Goal: Task Accomplishment & Management: Use online tool/utility

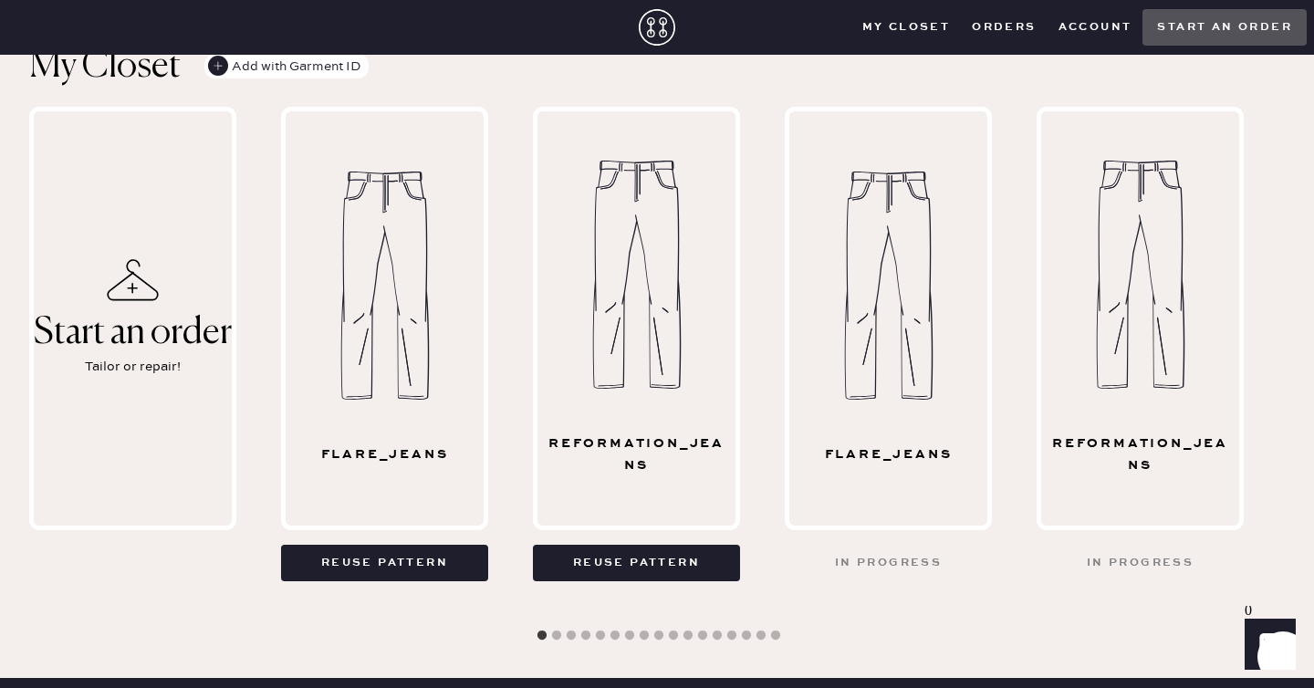
scroll to position [966, 0]
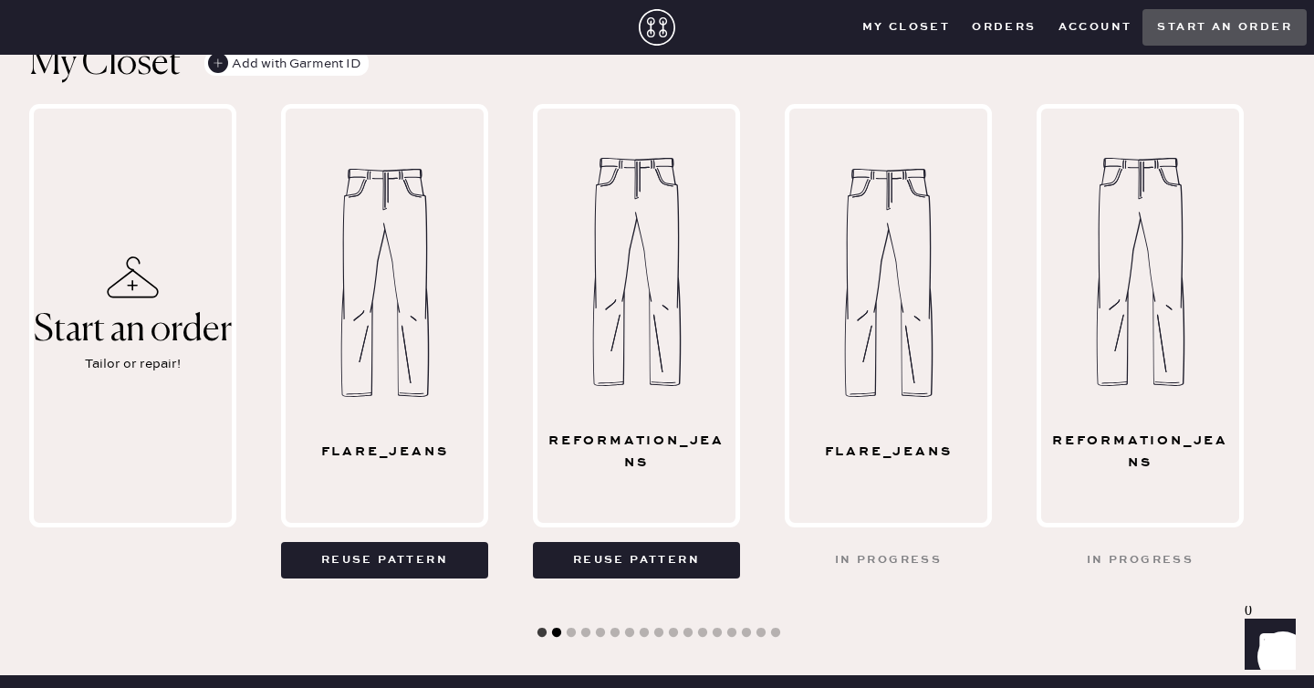
click at [559, 630] on button "2" at bounding box center [557, 633] width 18 height 18
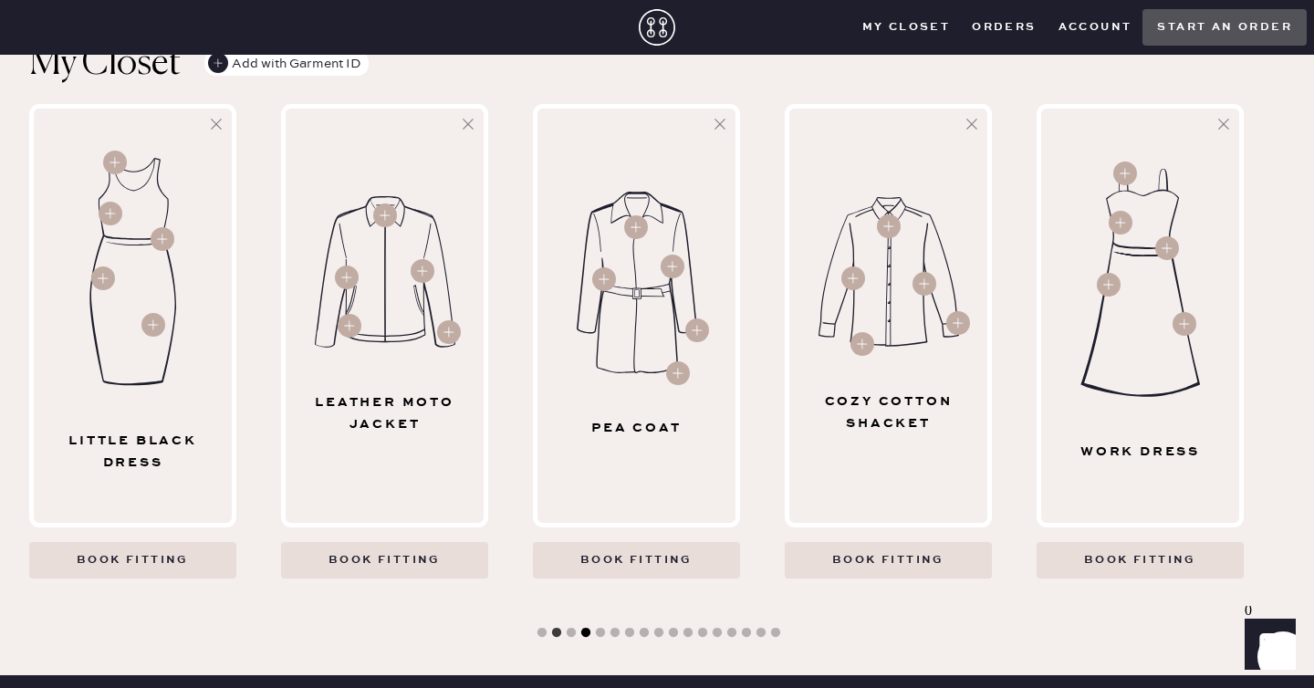
click at [588, 631] on button "4" at bounding box center [586, 633] width 18 height 18
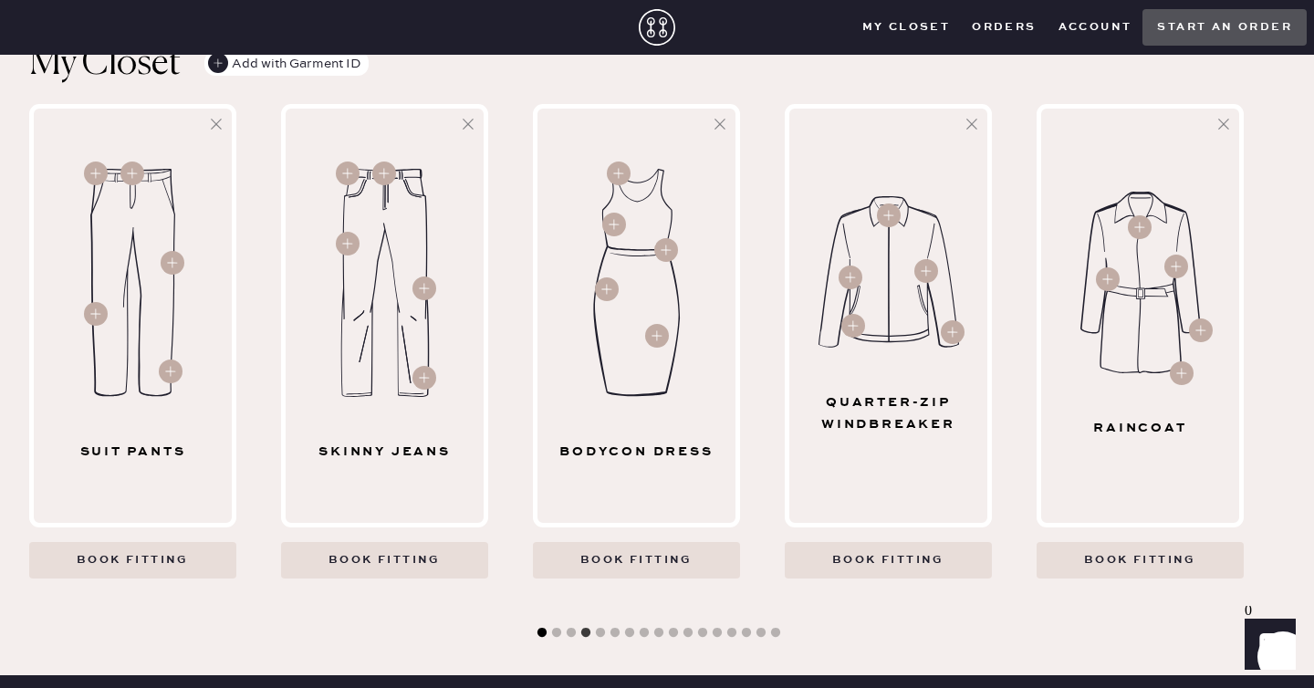
click at [539, 633] on button "1" at bounding box center [542, 633] width 18 height 18
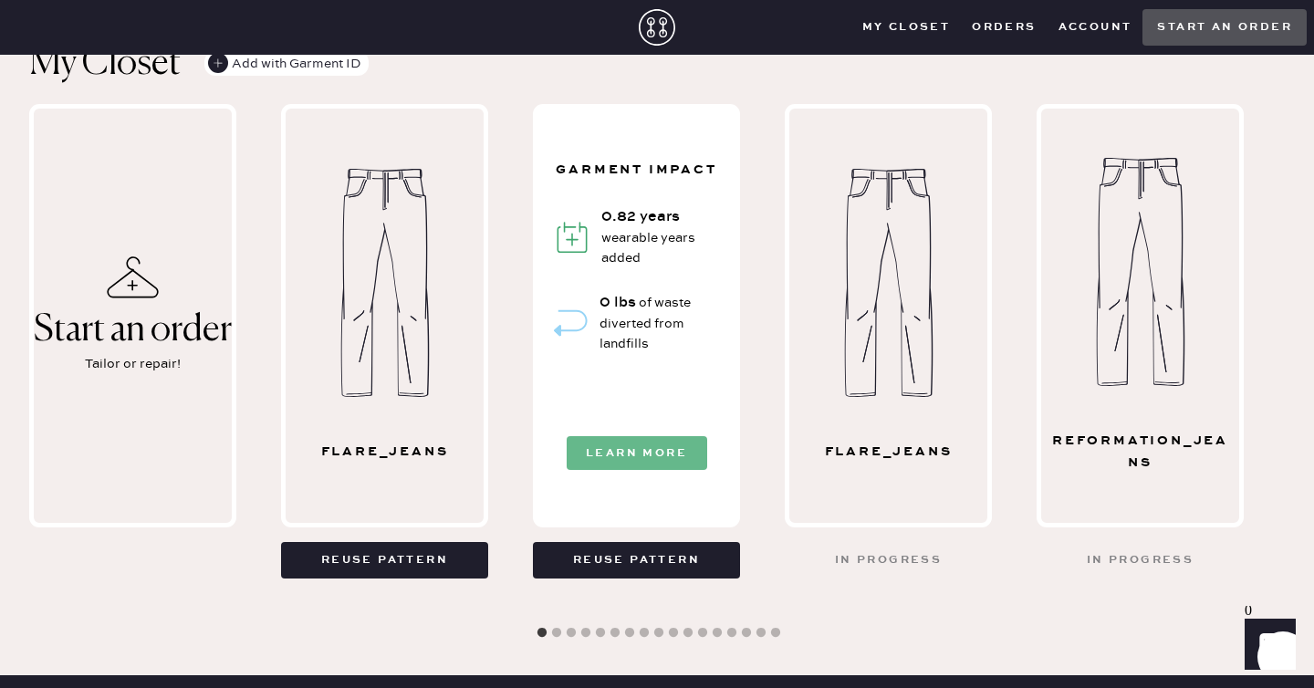
click at [579, 455] on button "Learn More" at bounding box center [637, 453] width 141 height 34
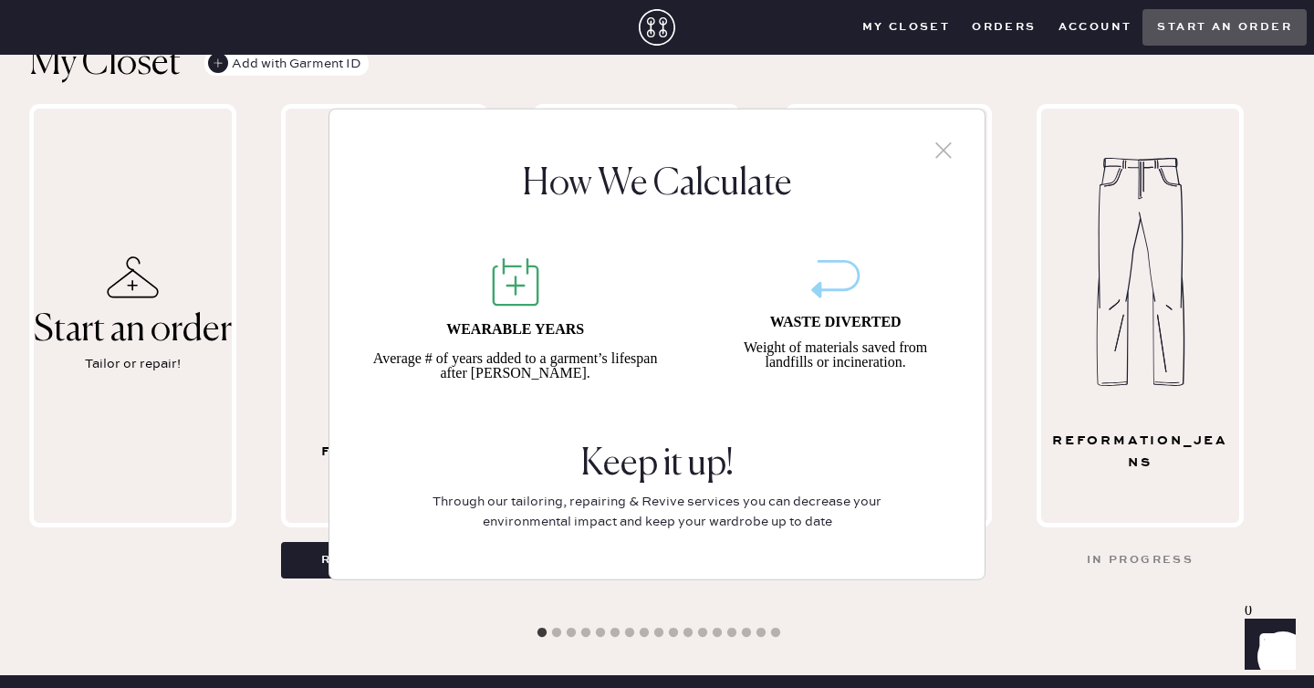
click at [946, 146] on icon at bounding box center [943, 150] width 27 height 27
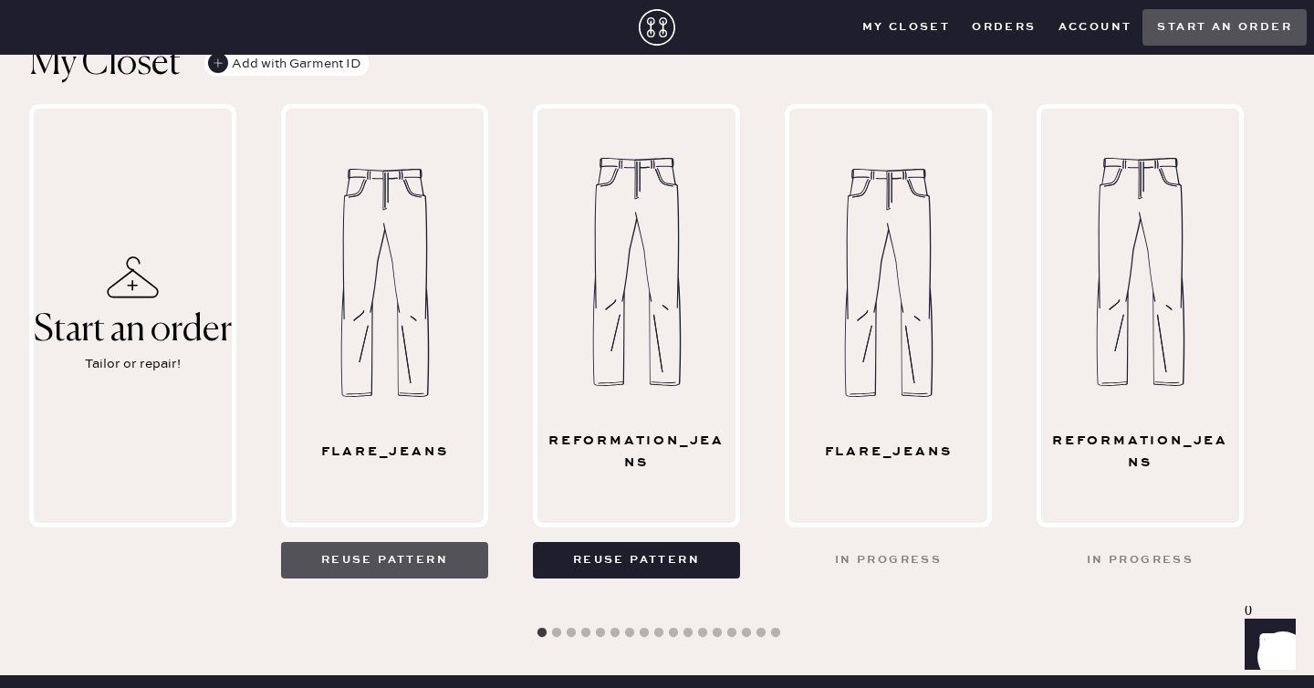
click at [424, 566] on button "Reuse pattern" at bounding box center [384, 560] width 207 height 37
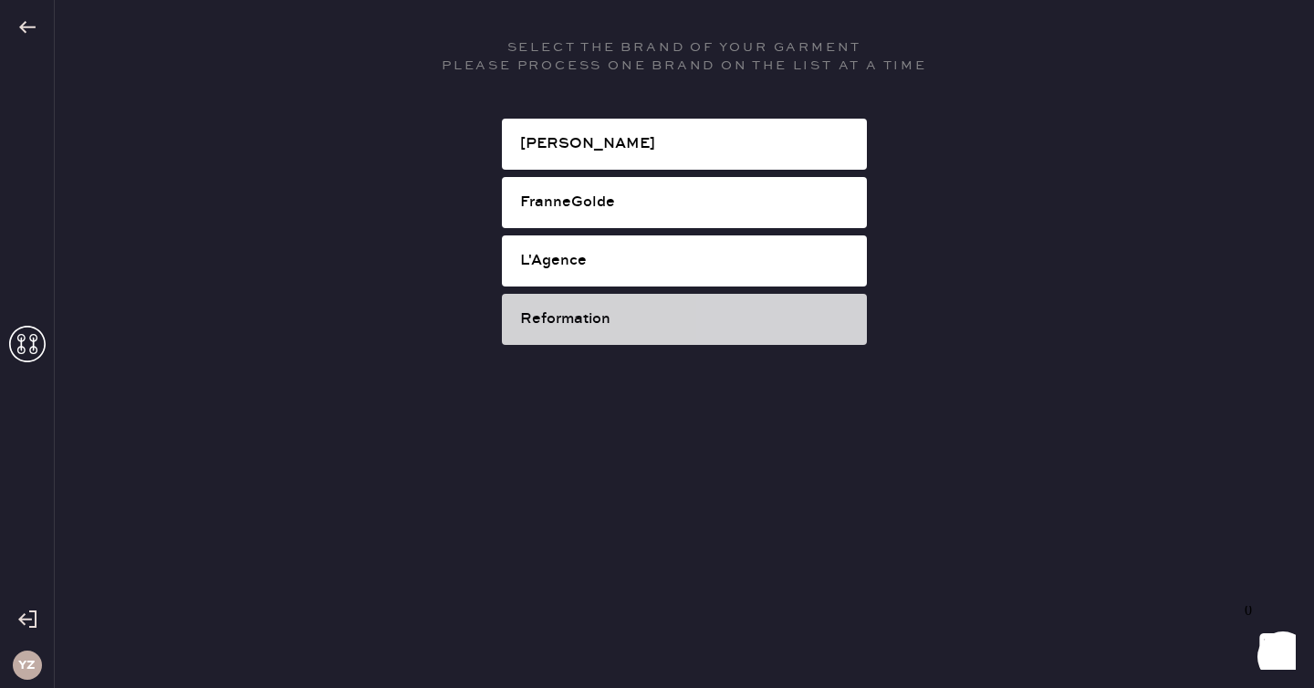
click at [548, 320] on div "Reformation" at bounding box center [686, 319] width 332 height 22
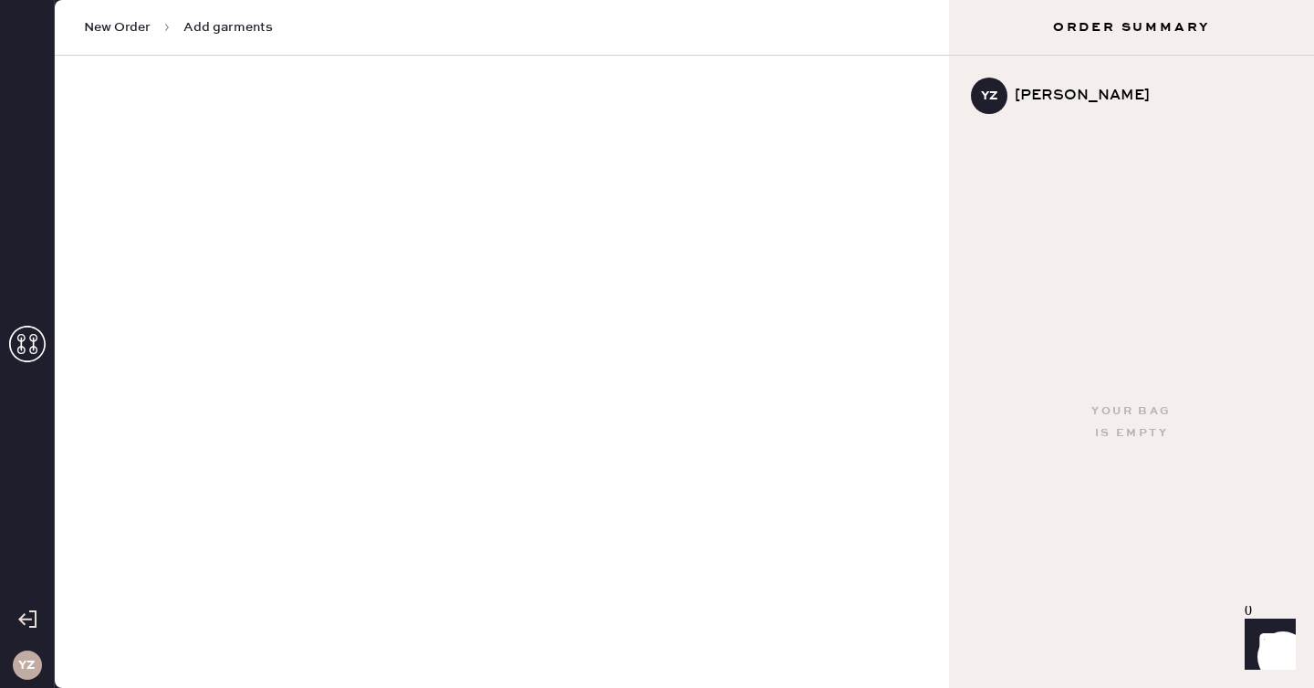
select select "2"
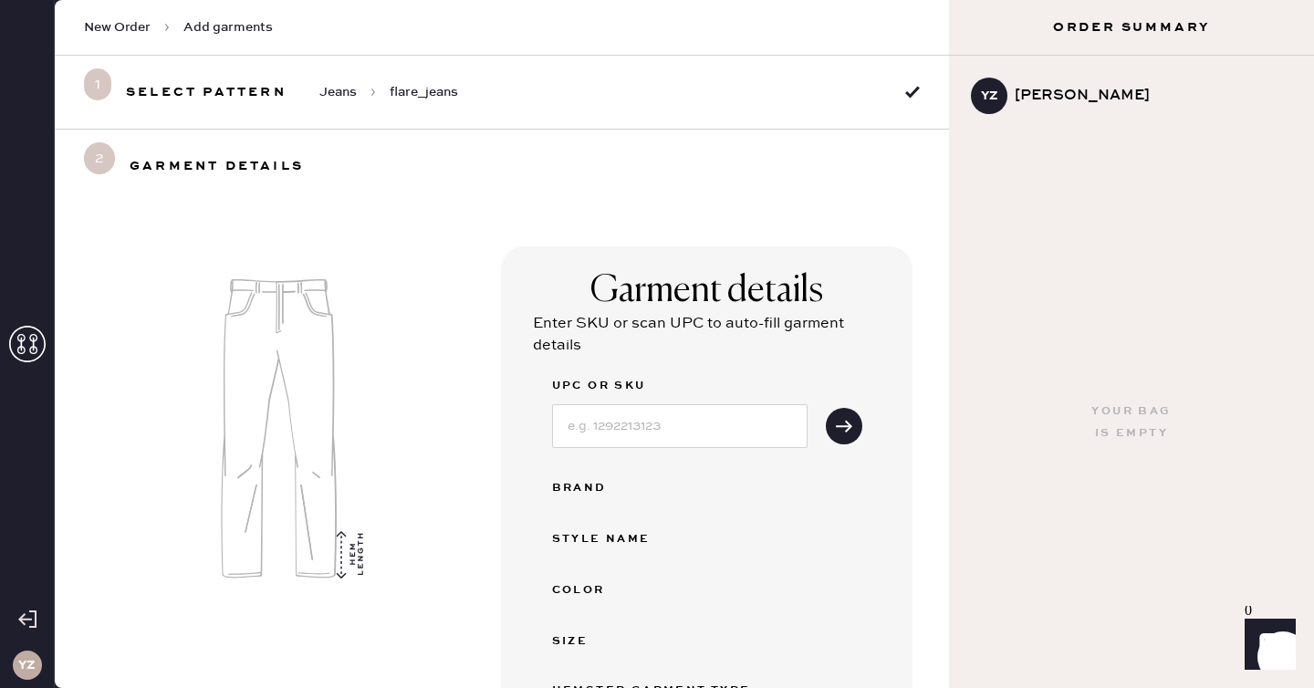
click at [355, 549] on img at bounding box center [288, 428] width 395 height 365
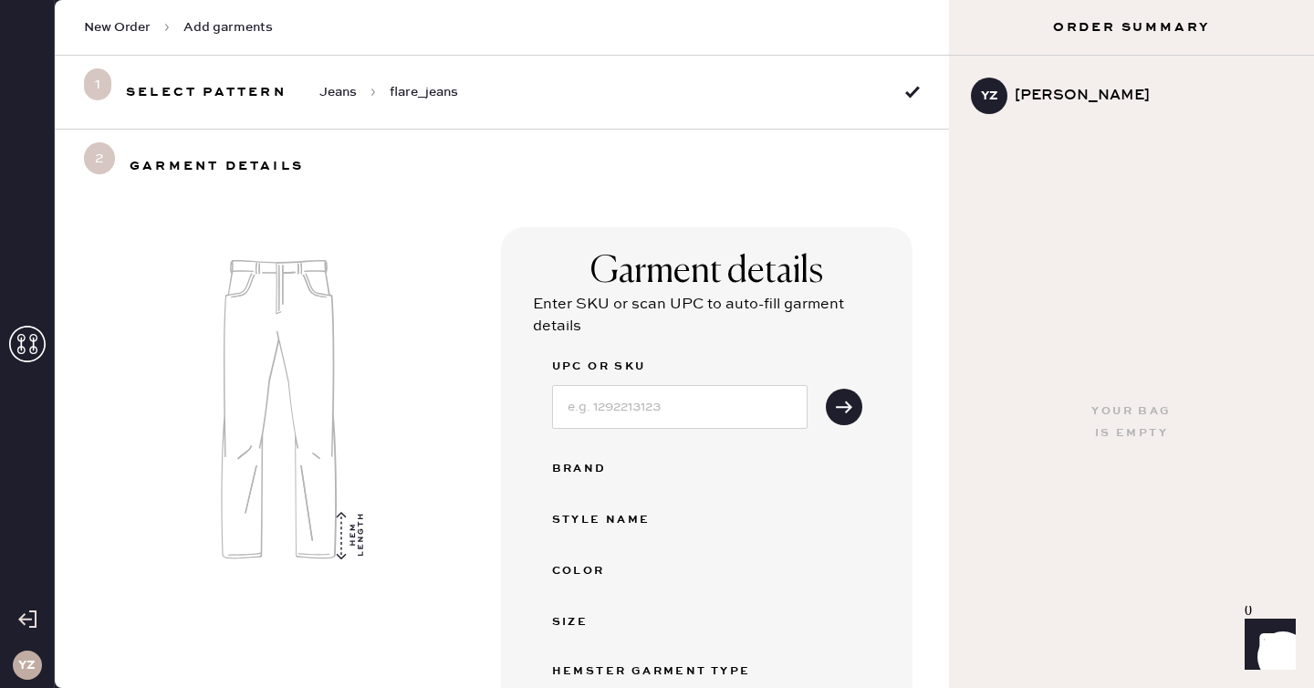
scroll to position [11, 0]
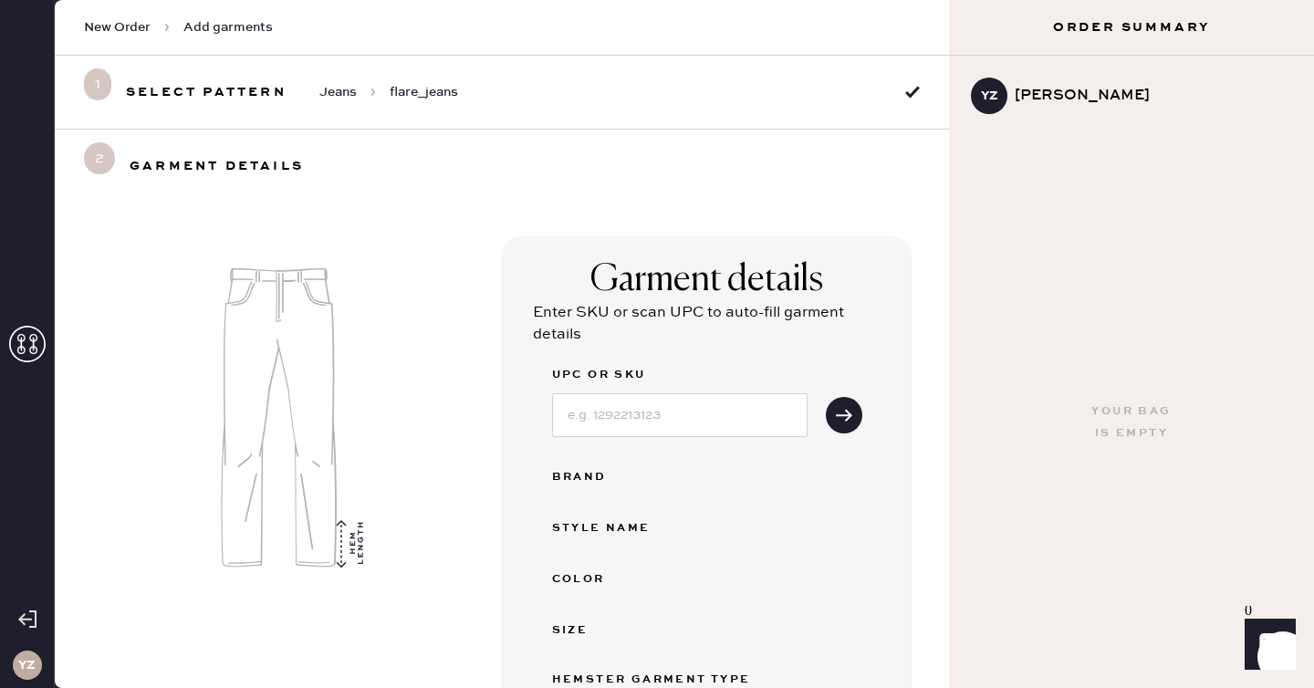
click at [327, 88] on span "Jeans" at bounding box center [337, 92] width 37 height 18
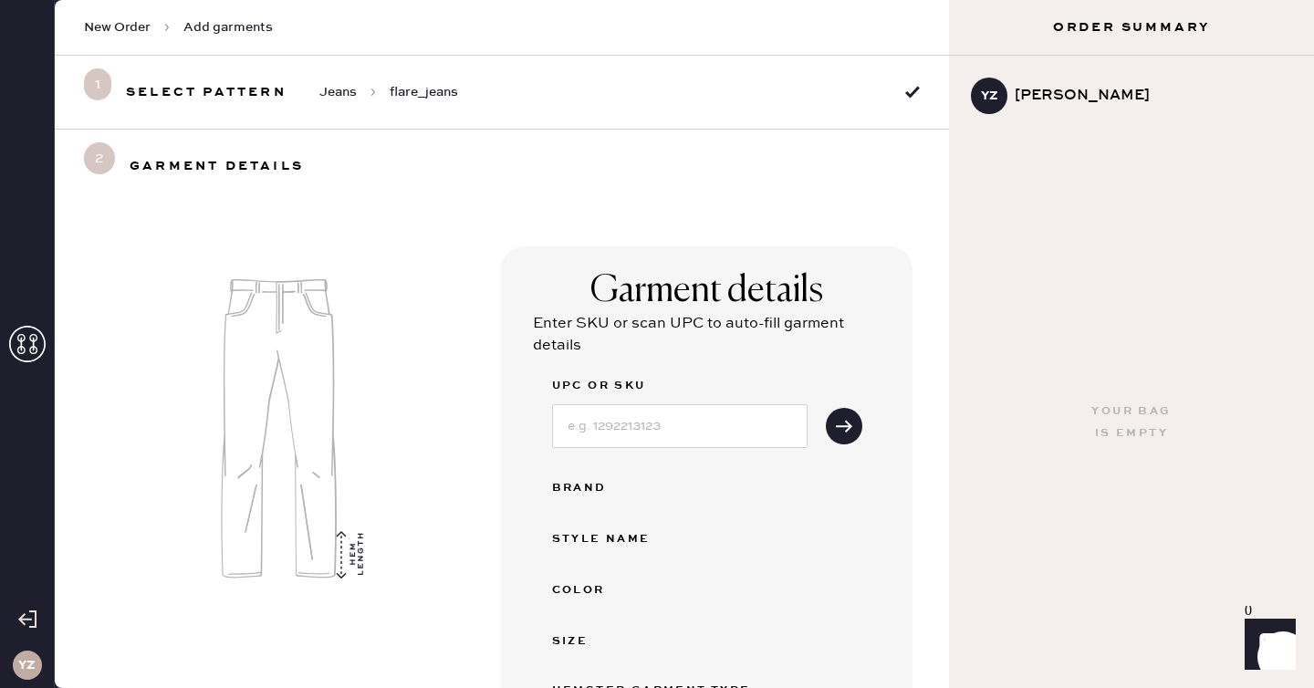
select select "2"
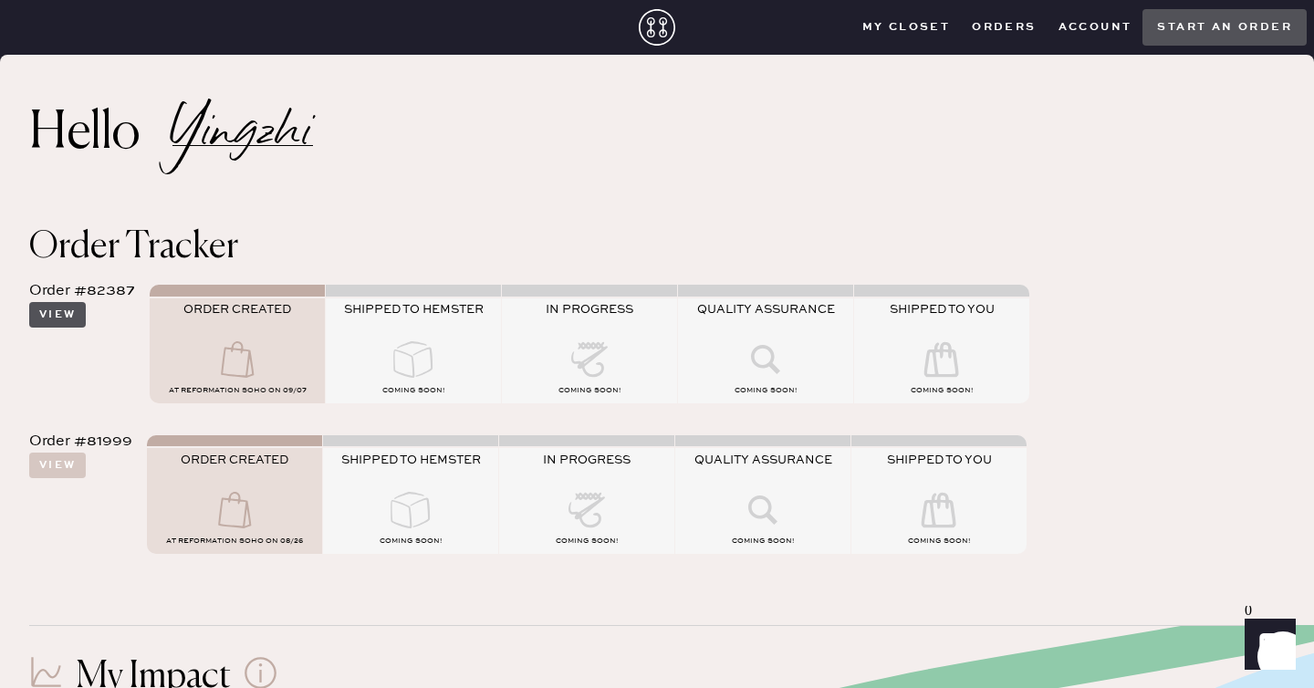
click at [68, 317] on button "View" at bounding box center [57, 315] width 57 height 26
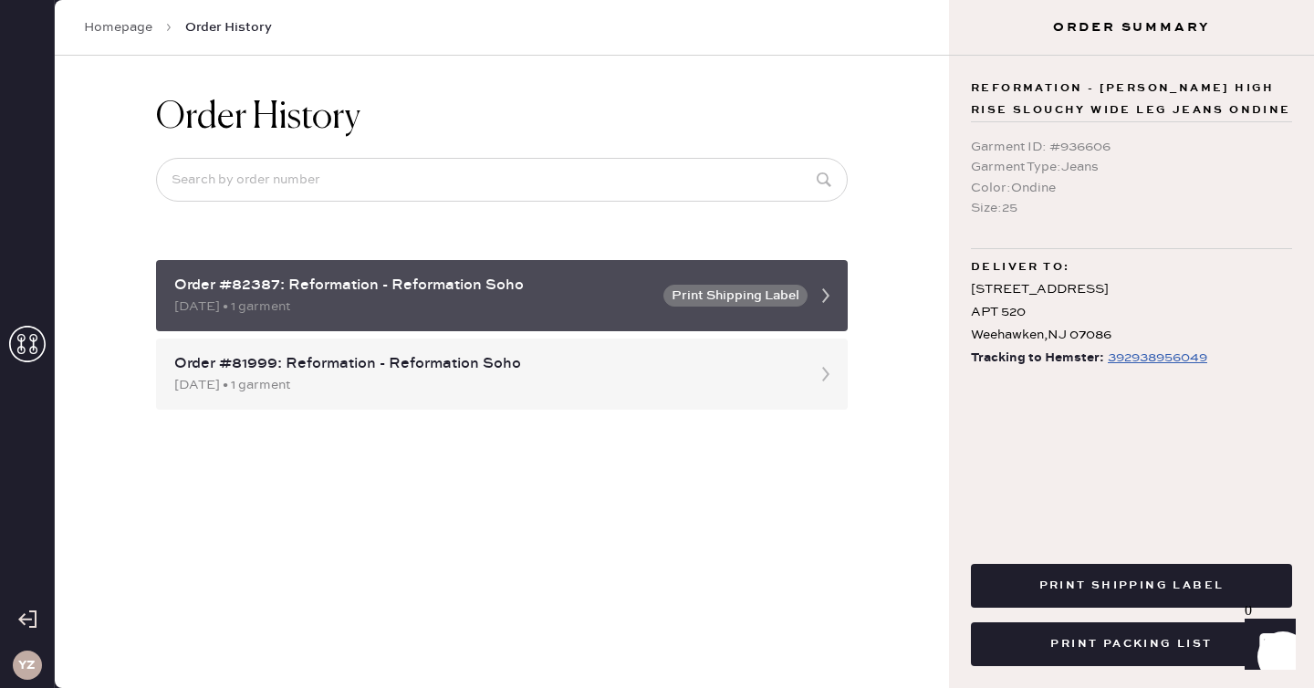
click at [399, 294] on div "Order #82387: Reformation - Reformation Soho" at bounding box center [413, 286] width 478 height 22
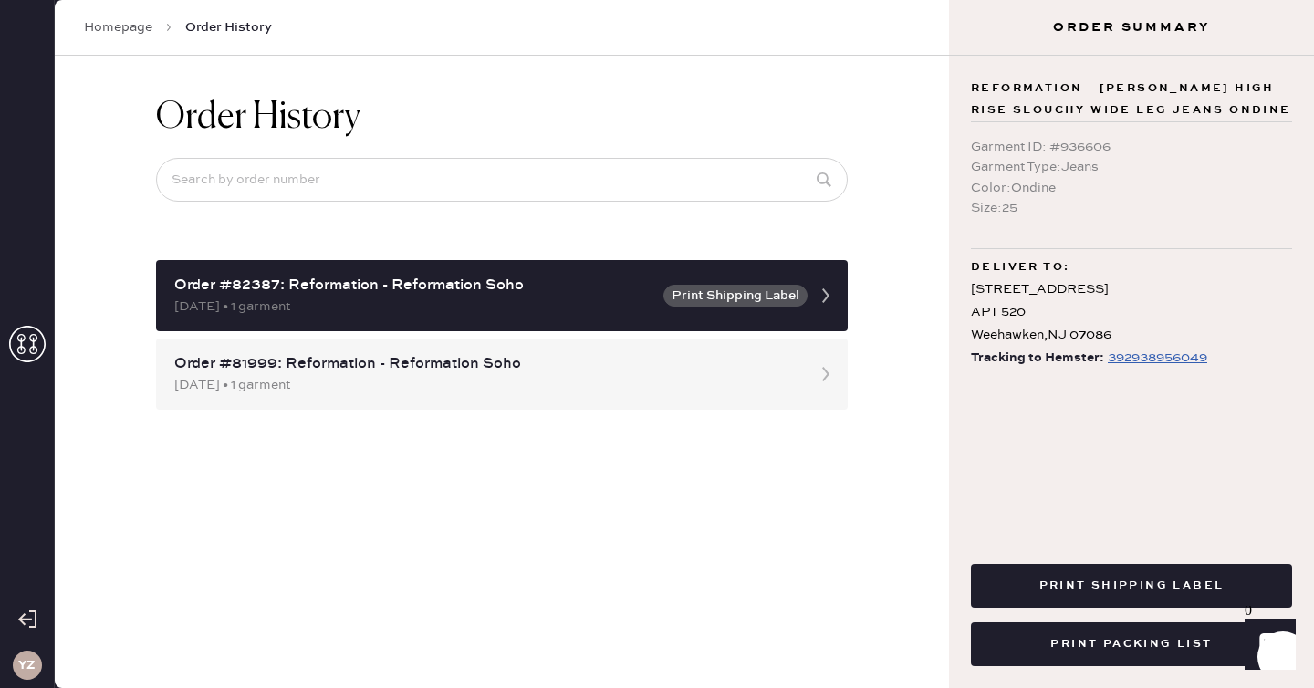
click at [1159, 360] on div "392938956049" at bounding box center [1157, 358] width 99 height 22
click at [740, 385] on div "[DATE] • 1 garment" at bounding box center [485, 385] width 622 height 20
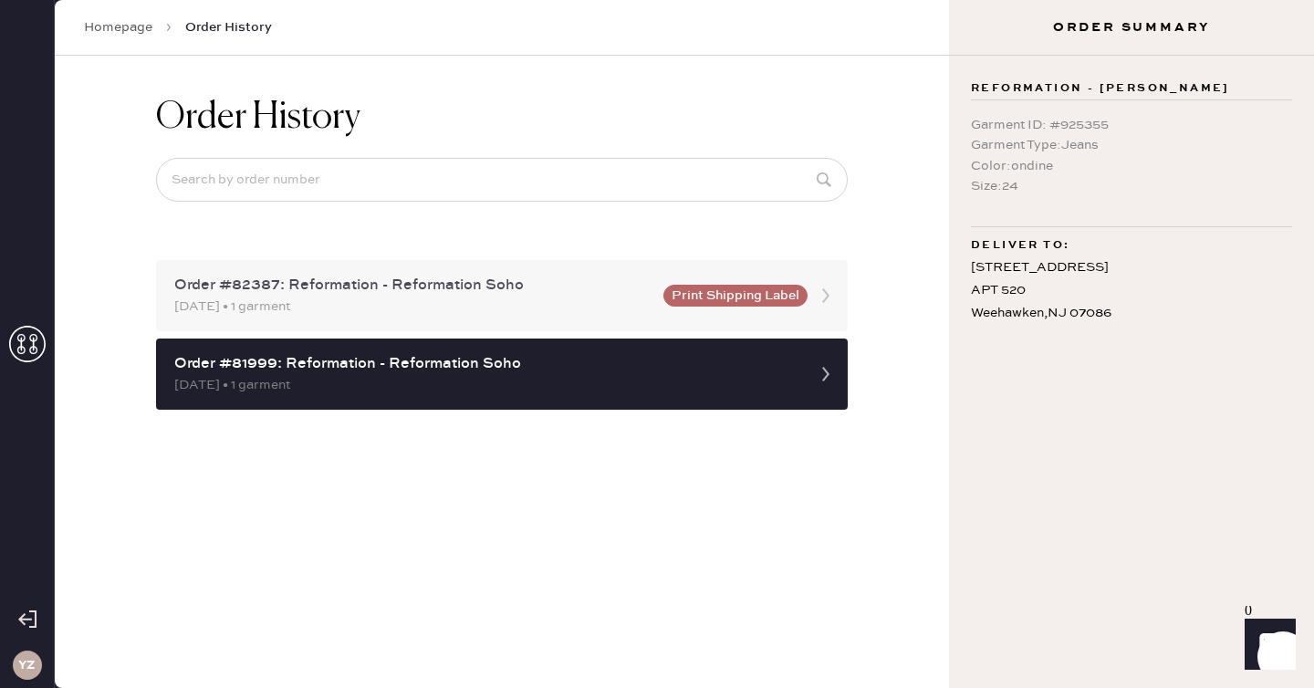
click at [758, 301] on button "Print Shipping Label" at bounding box center [736, 296] width 144 height 22
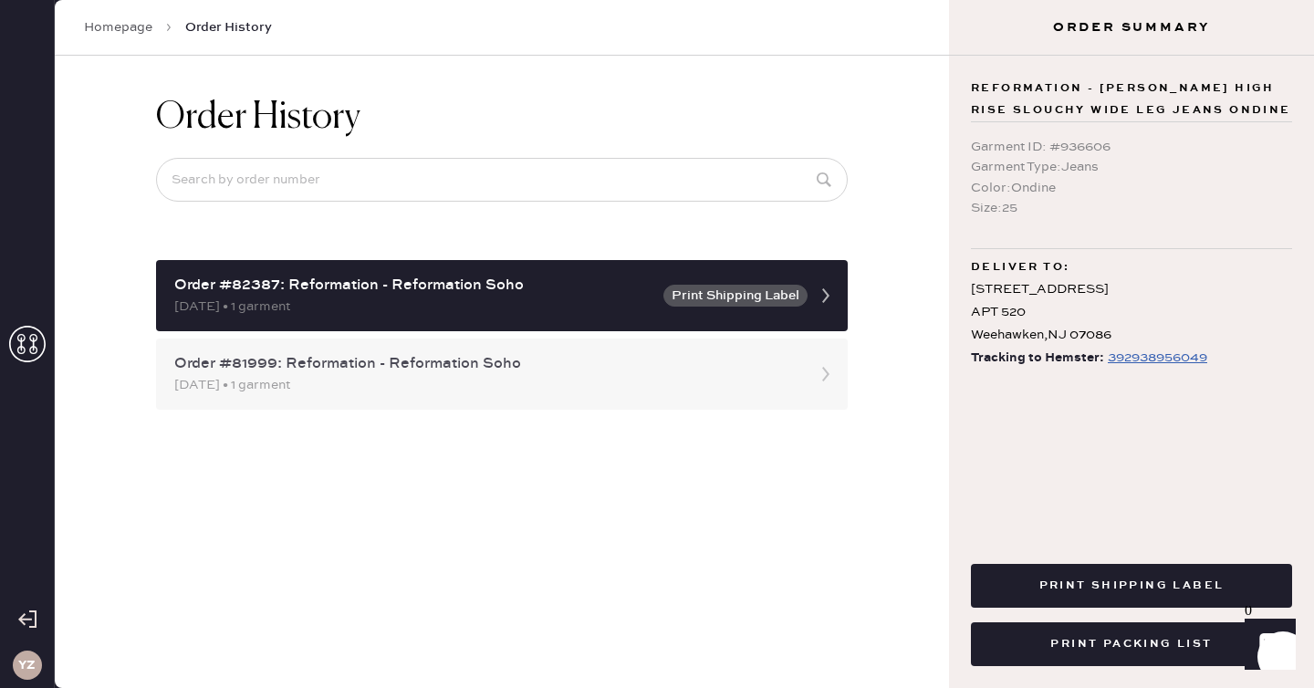
click at [744, 372] on div "Order #81999: Reformation - Reformation Soho" at bounding box center [485, 364] width 622 height 22
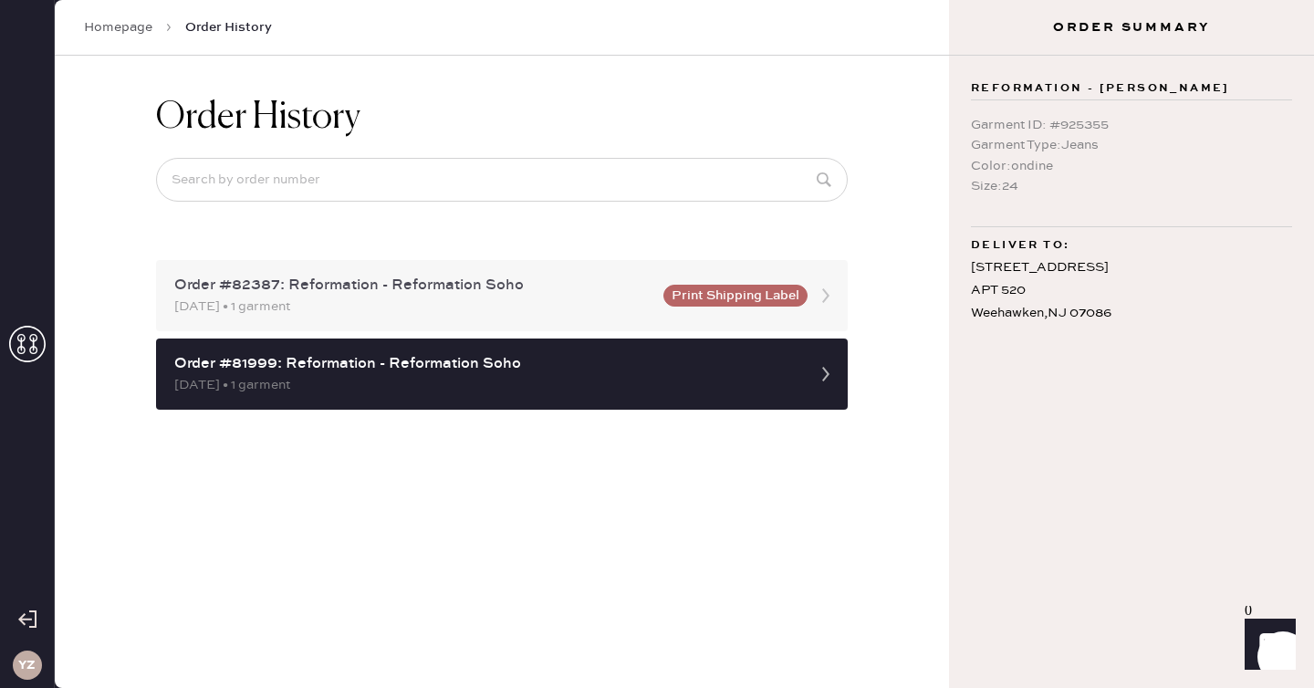
click at [753, 323] on div "Order #82387: Reformation - Reformation Soho [DATE] • 1 garment Print Shipping …" at bounding box center [502, 295] width 692 height 71
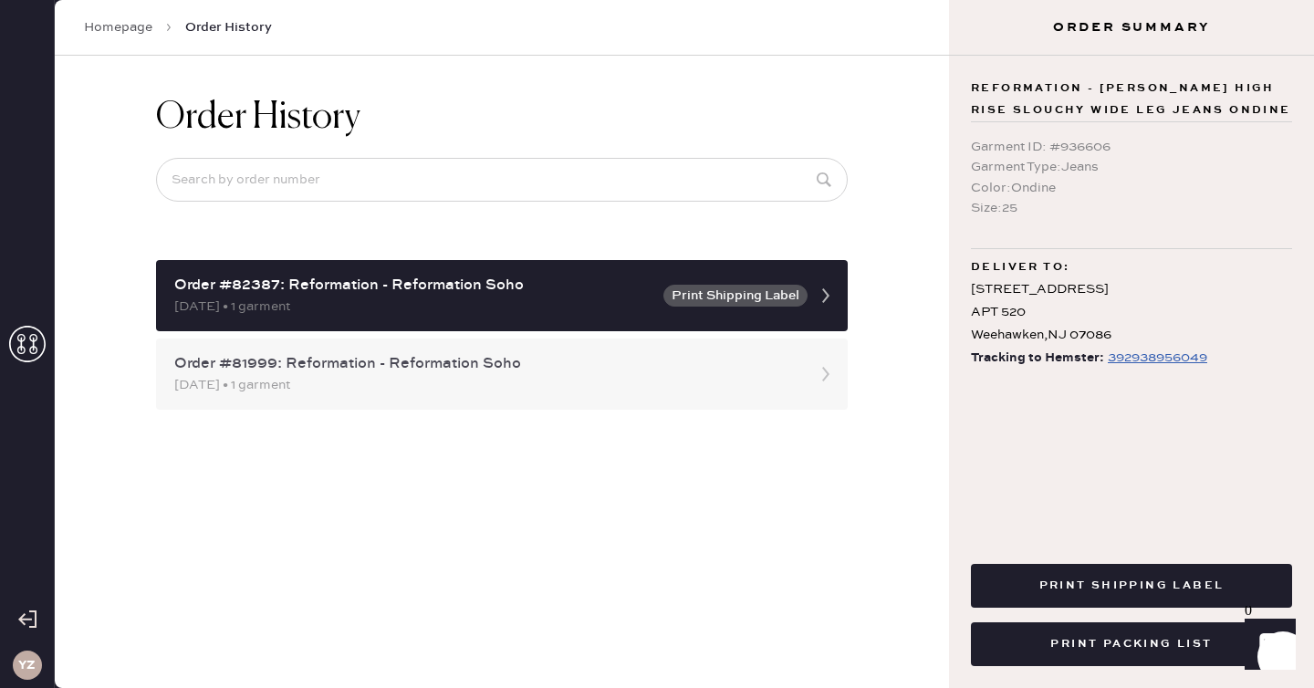
click at [465, 360] on div "Order #81999: Reformation - Reformation Soho" at bounding box center [485, 364] width 622 height 22
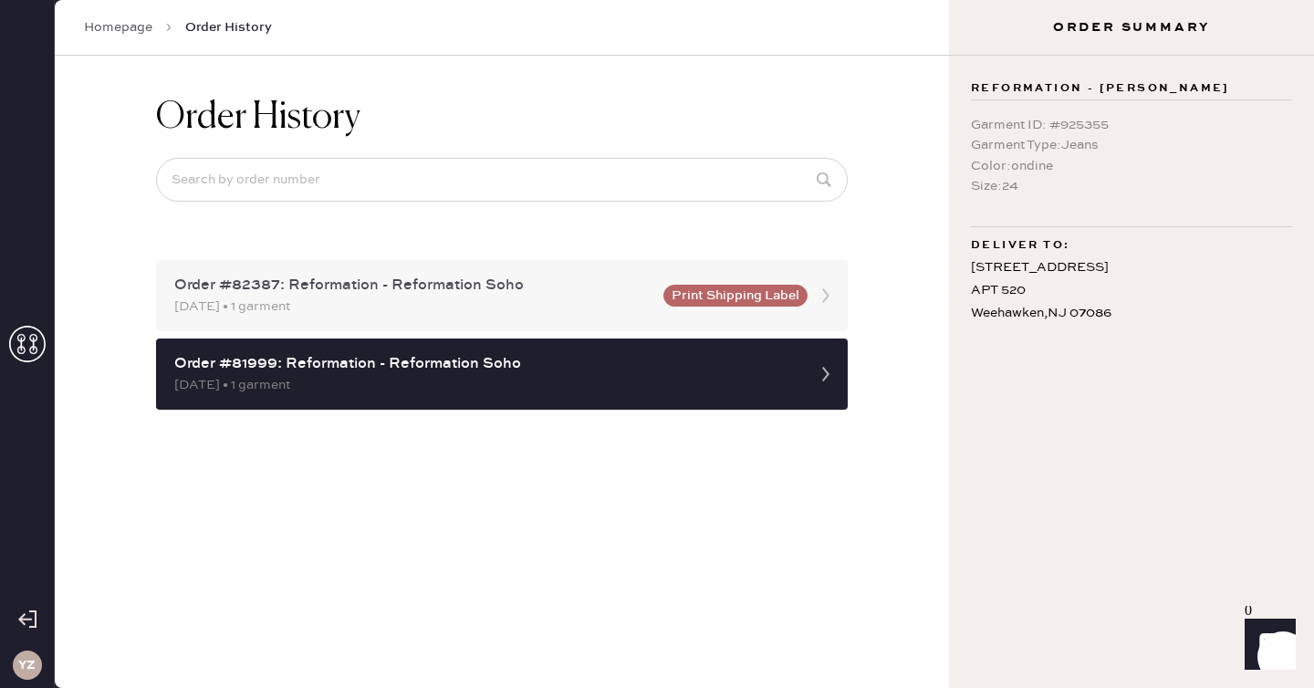
click at [461, 312] on div "[DATE] • 1 garment" at bounding box center [413, 307] width 478 height 20
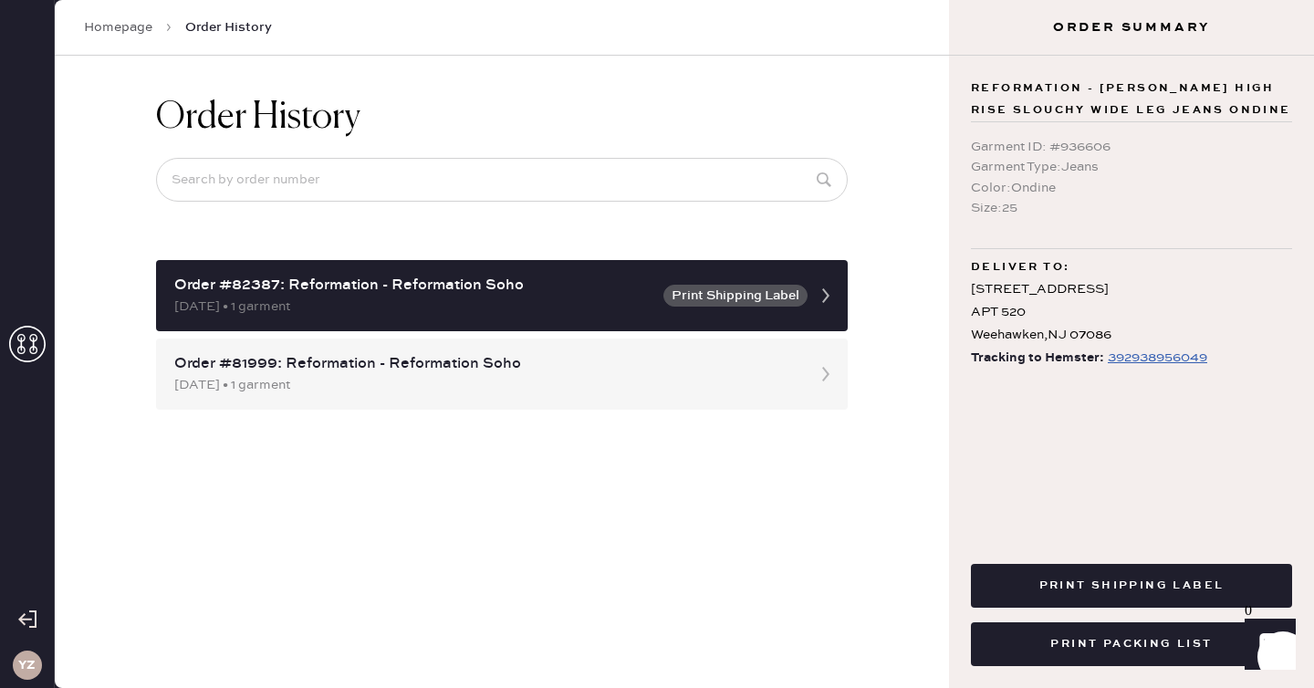
click at [26, 336] on icon at bounding box center [27, 344] width 37 height 37
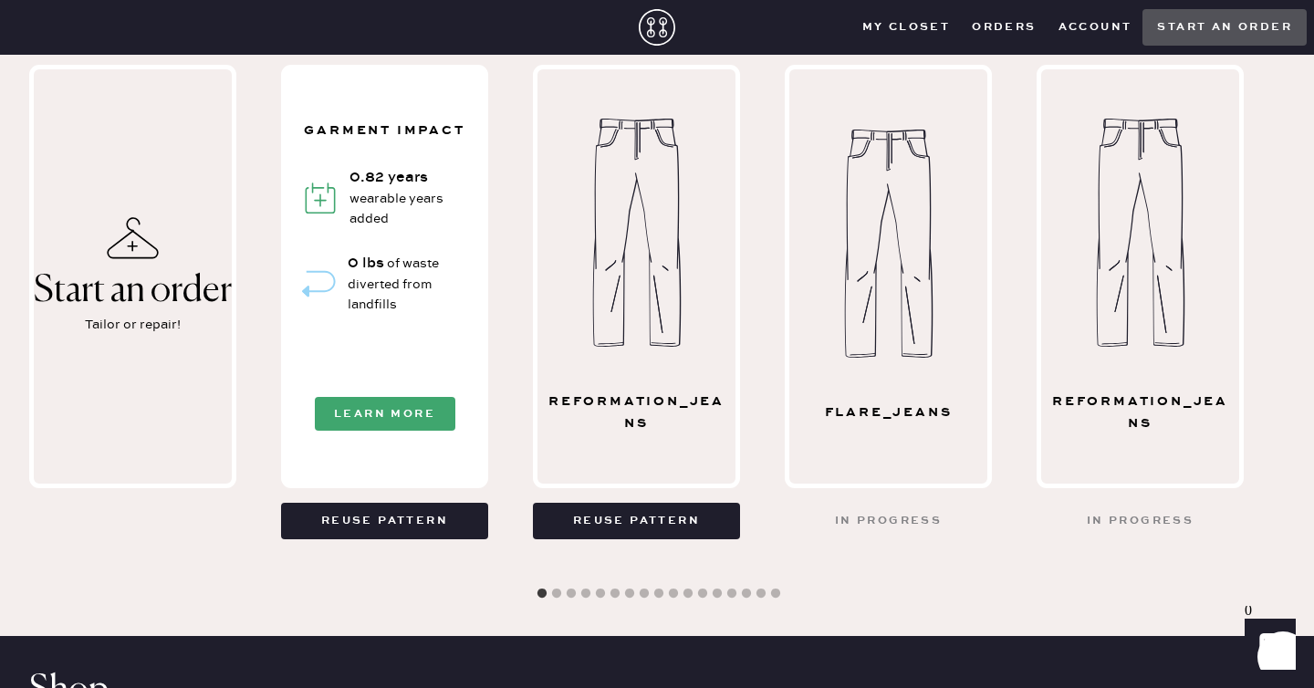
scroll to position [934, 0]
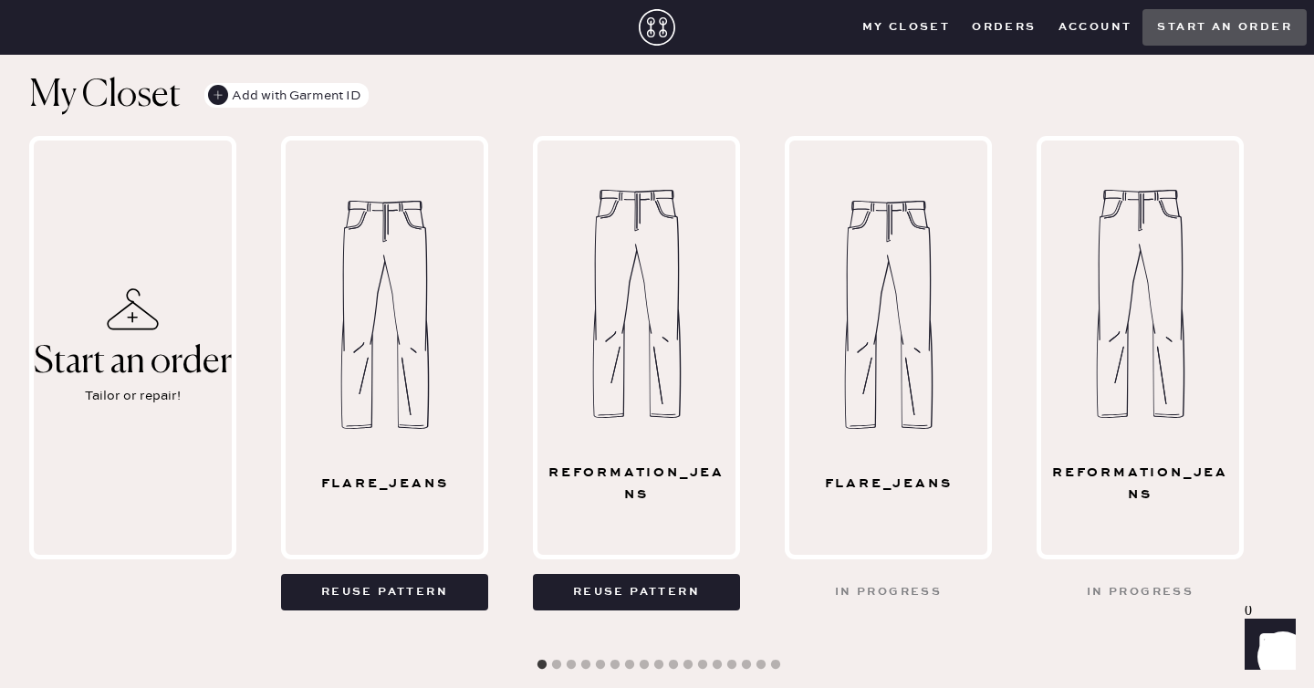
click at [894, 512] on div "flare_jeans" at bounding box center [888, 347] width 207 height 423
click at [566, 588] on button "Reuse pattern" at bounding box center [636, 592] width 207 height 37
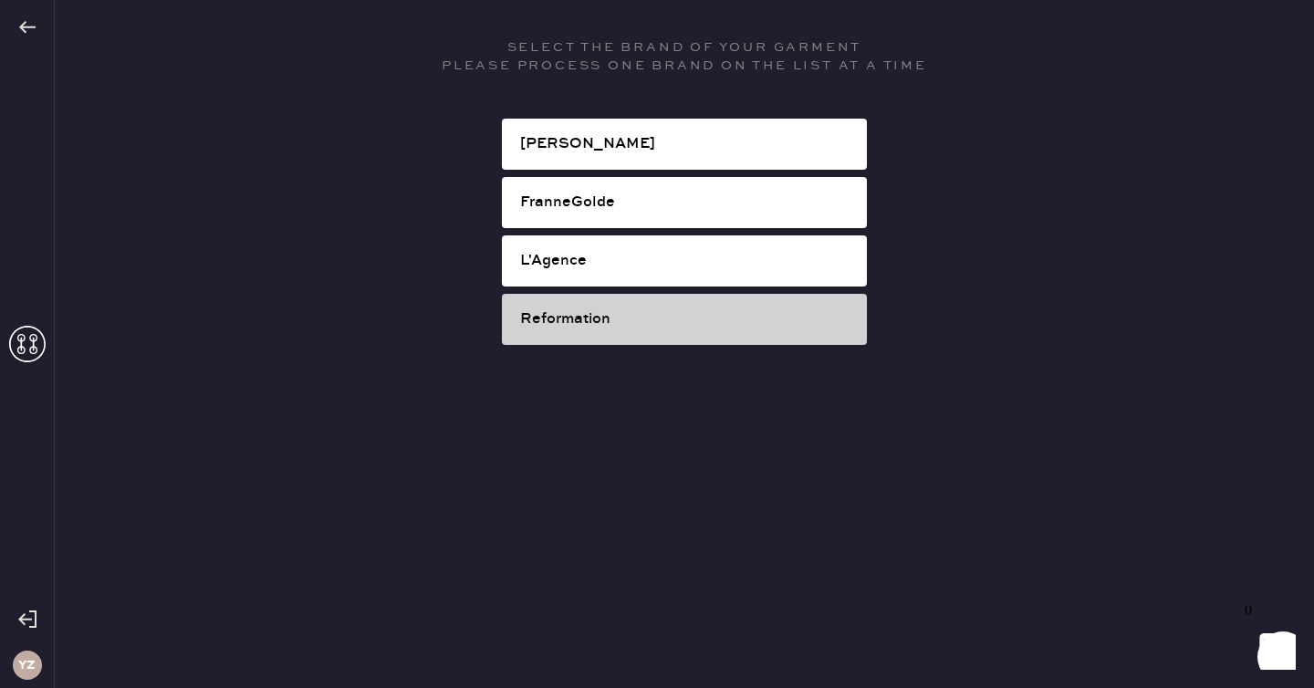
click at [653, 323] on div "Reformation" at bounding box center [686, 319] width 332 height 22
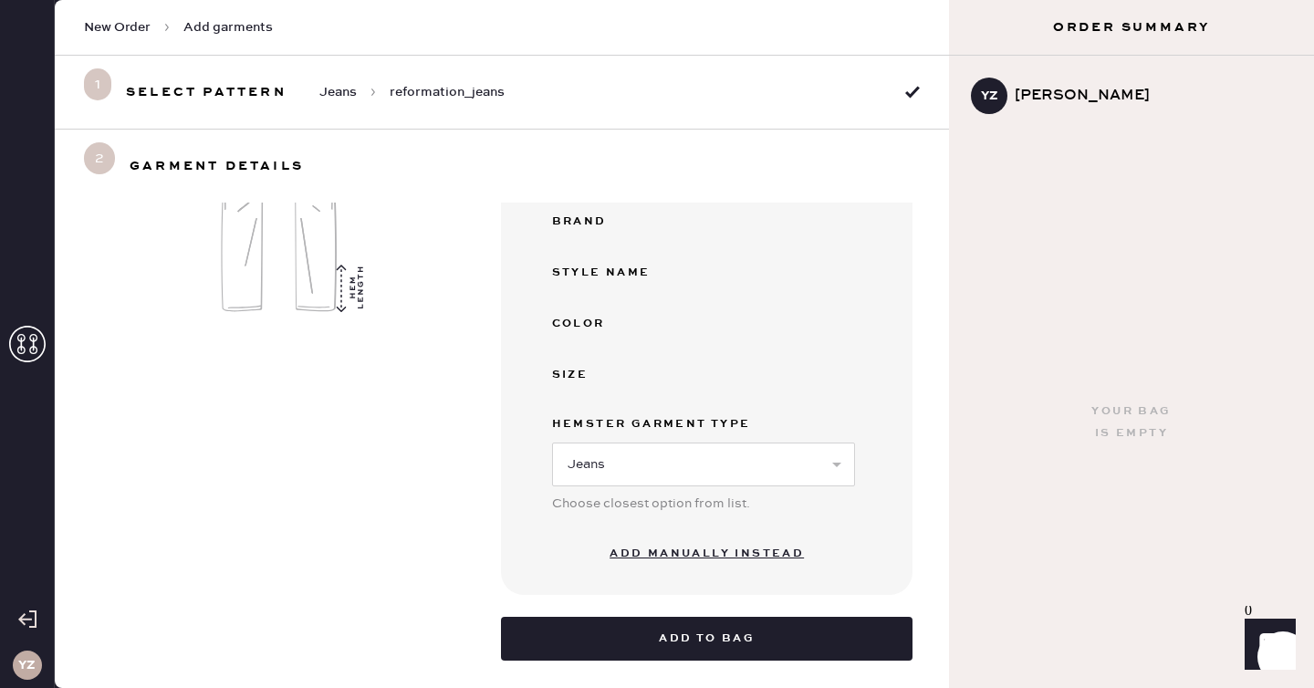
scroll to position [283, 0]
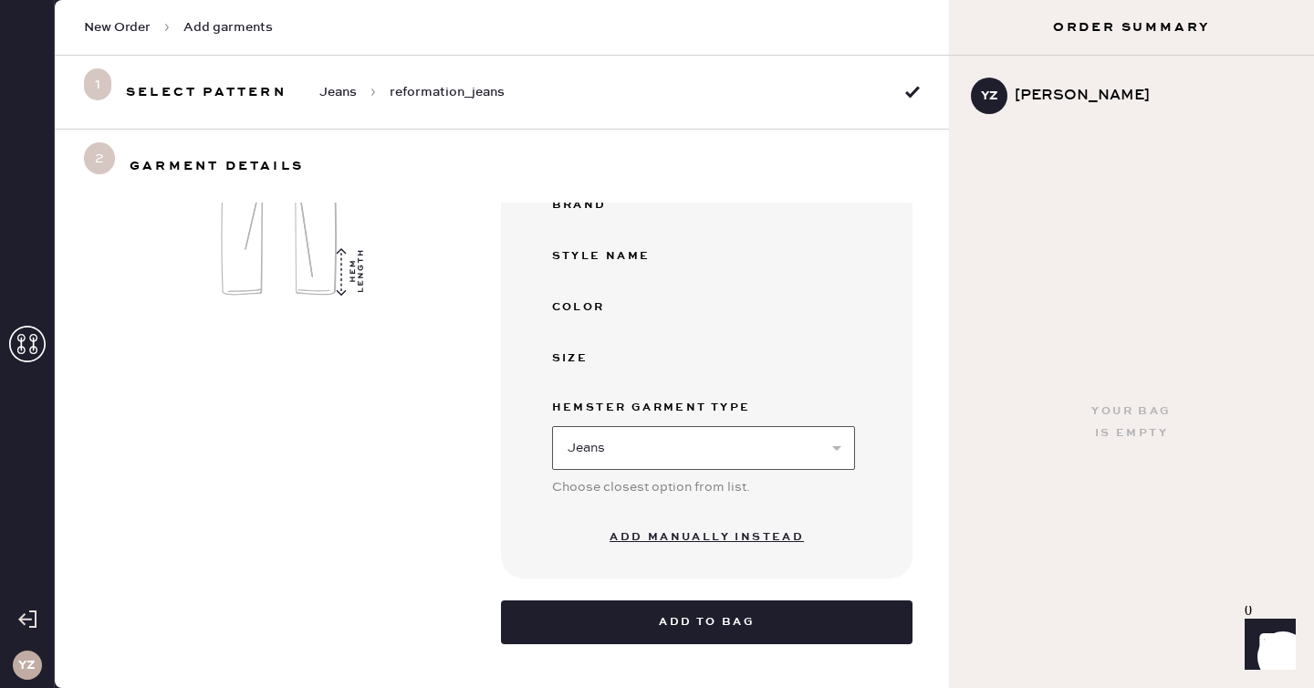
click at [600, 451] on select "Select Basic Skirt Jeans Leggings Pants Shorts Basic Sleeved Dress Basic Sleeve…" at bounding box center [703, 448] width 303 height 44
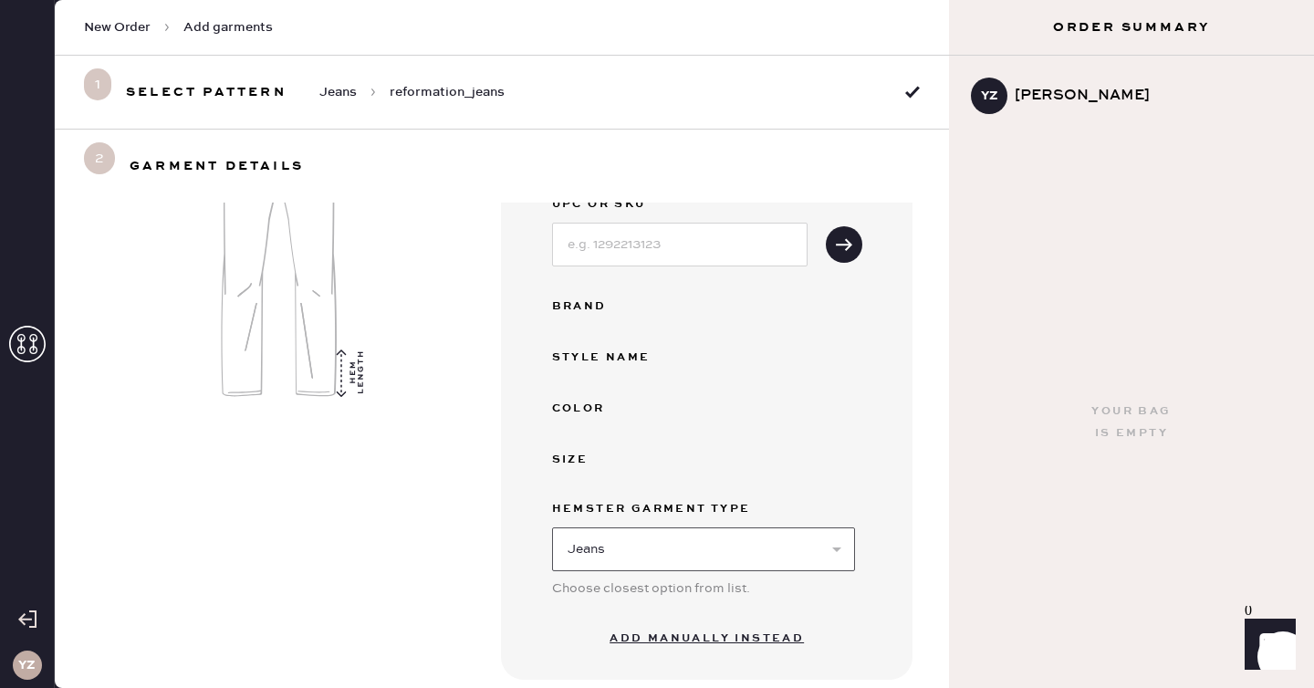
scroll to position [140, 0]
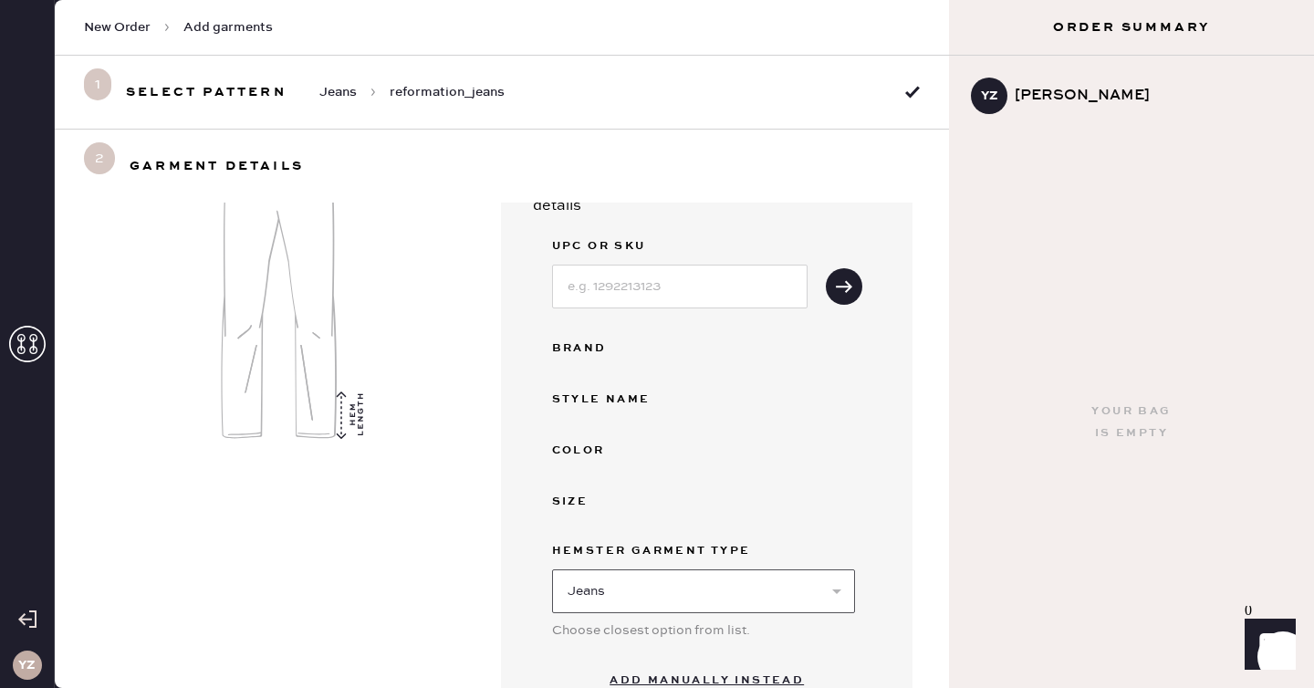
click at [595, 580] on select "Select Basic Skirt Jeans Leggings Pants Shorts Basic Sleeved Dress Basic Sleeve…" at bounding box center [703, 592] width 303 height 44
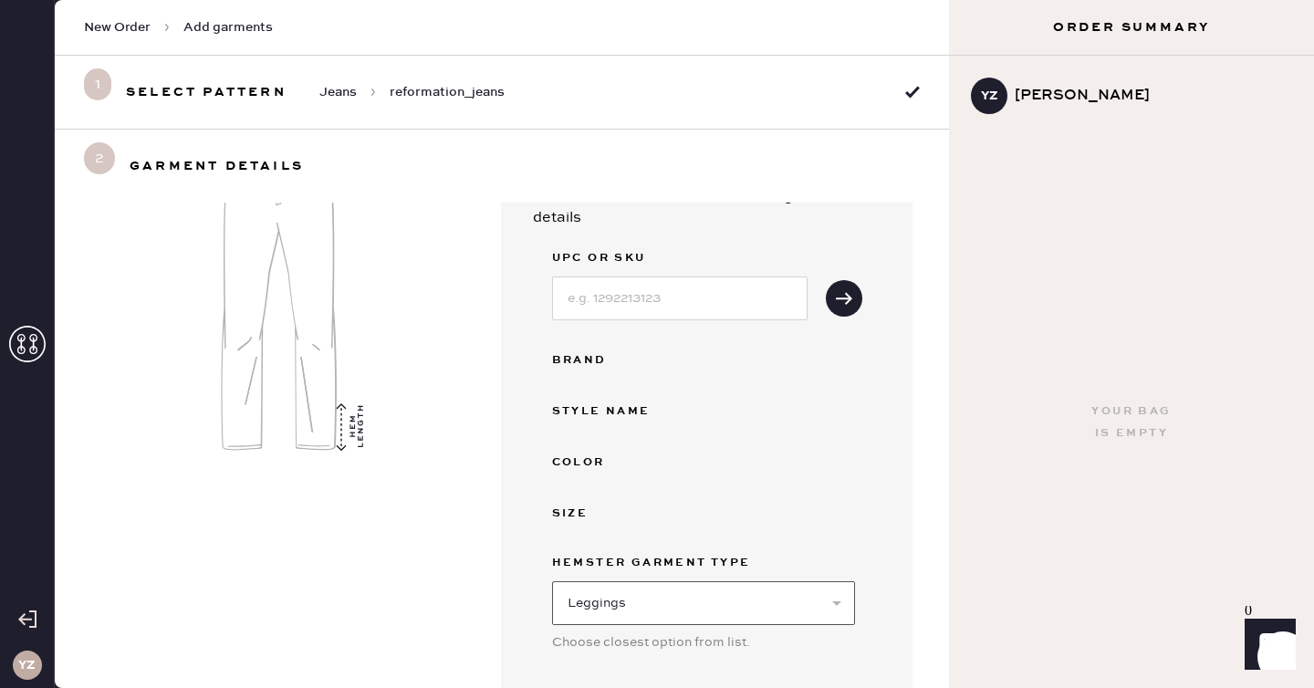
scroll to position [283, 0]
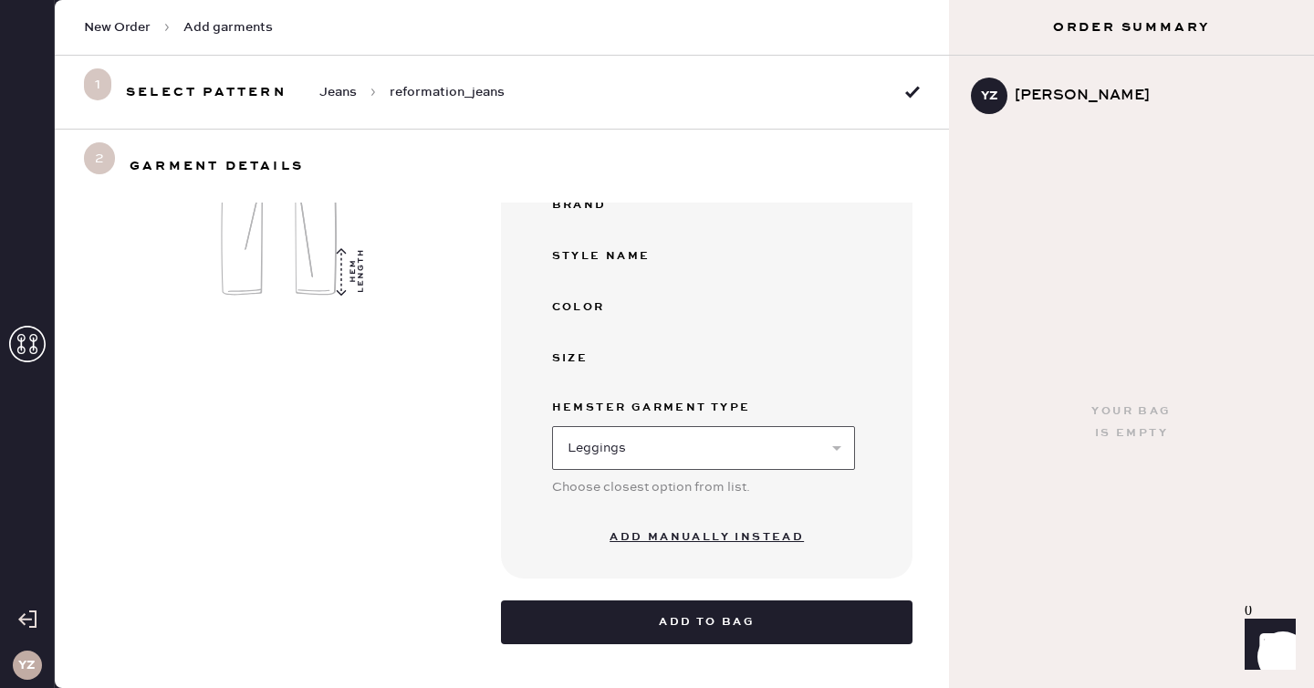
click at [574, 458] on select "Select Basic Skirt Jeans Leggings Pants Shorts Basic Sleeved Dress Basic Sleeve…" at bounding box center [703, 448] width 303 height 44
select select "13"
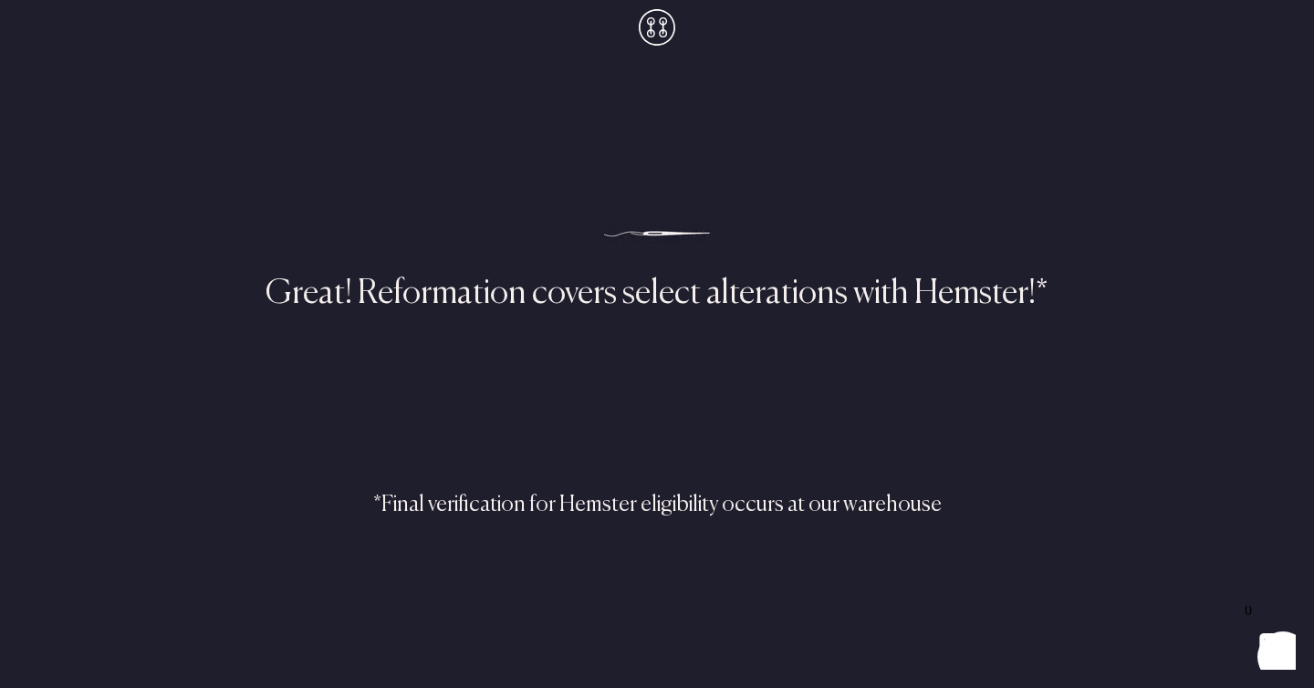
select select "2"
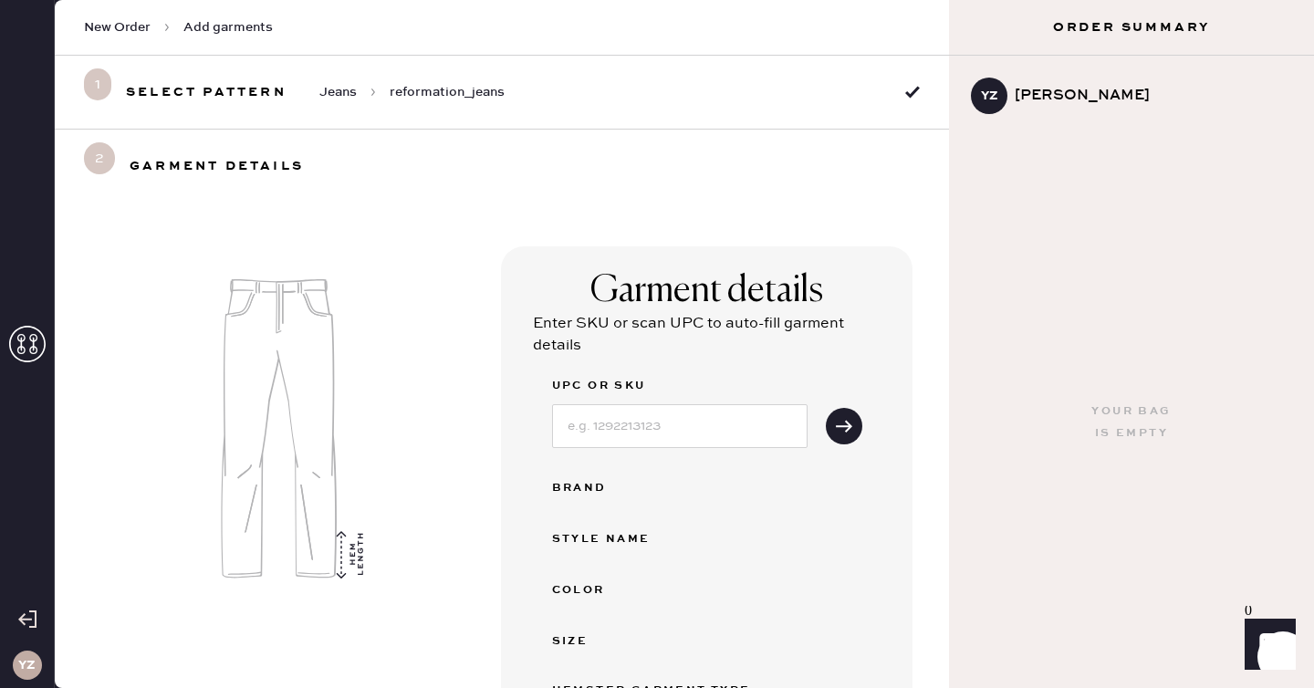
click at [130, 89] on h3 "Select pattern" at bounding box center [206, 92] width 161 height 29
select select "2"
click at [331, 89] on span "Jeans" at bounding box center [337, 92] width 37 height 18
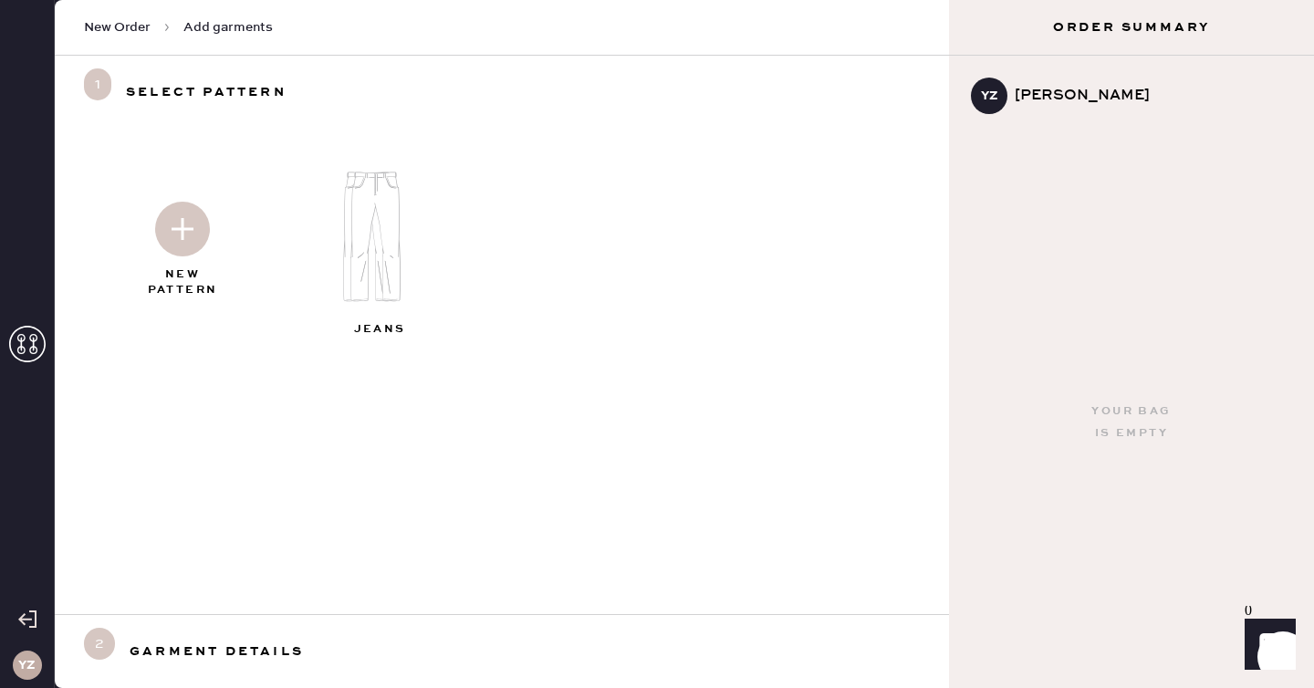
click at [193, 261] on div at bounding box center [182, 225] width 197 height 91
